Goal: Find specific page/section: Find specific page/section

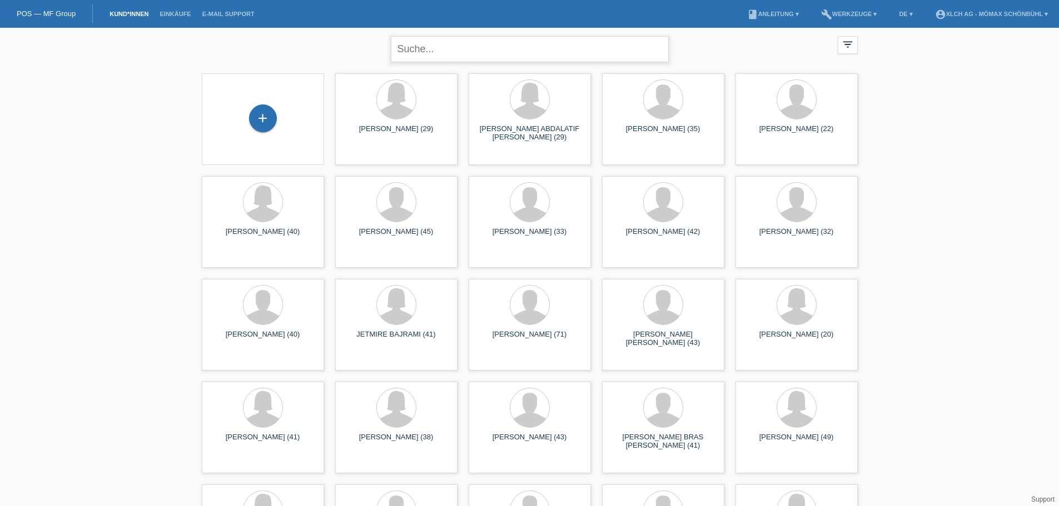
click at [468, 54] on input "text" at bounding box center [530, 49] width 278 height 26
type input "niklas"
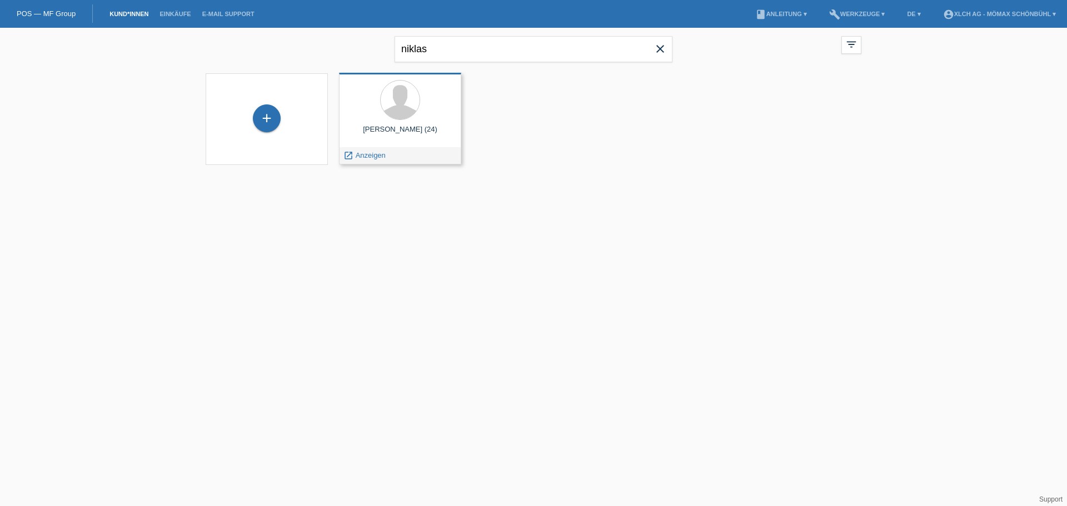
click at [429, 126] on div "NIKLAS lÄNG (24)" at bounding box center [400, 134] width 105 height 18
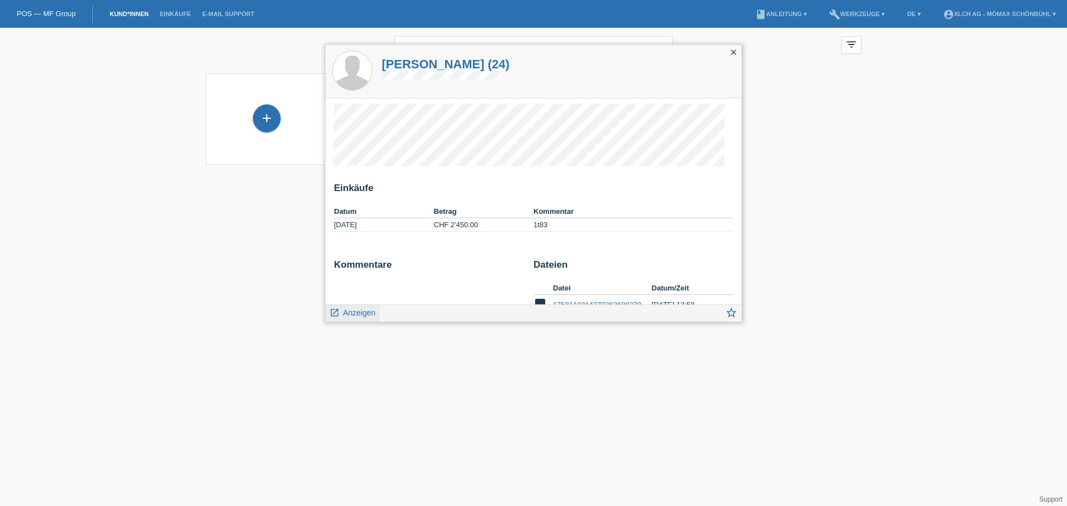
click at [354, 316] on span "Anzeigen" at bounding box center [359, 313] width 32 height 9
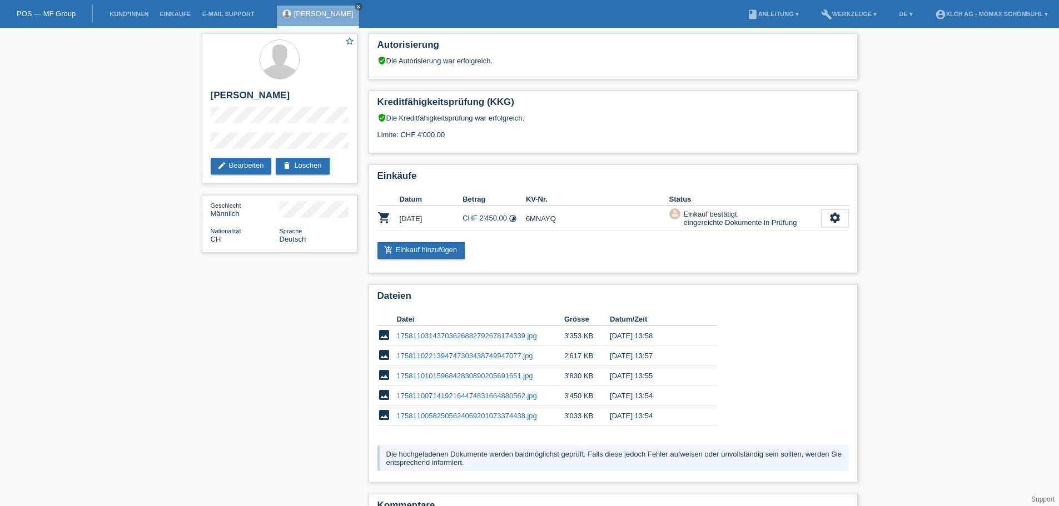
click at [41, 13] on link "POS — MF Group" at bounding box center [46, 13] width 59 height 8
